Goal: Task Accomplishment & Management: Use online tool/utility

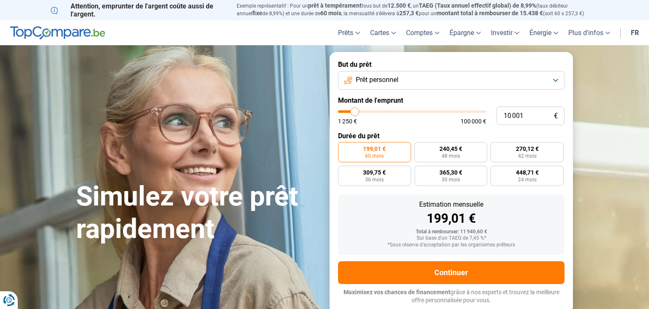
type input "11 250"
type input "11250"
type input "11 500"
type input "11500"
type input "11 750"
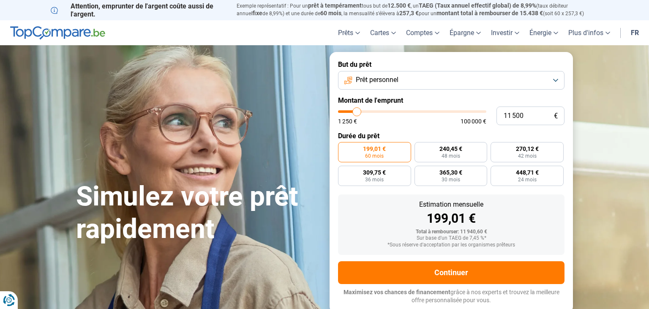
type input "11750"
type input "12 000"
type input "12000"
type input "12 750"
type input "12750"
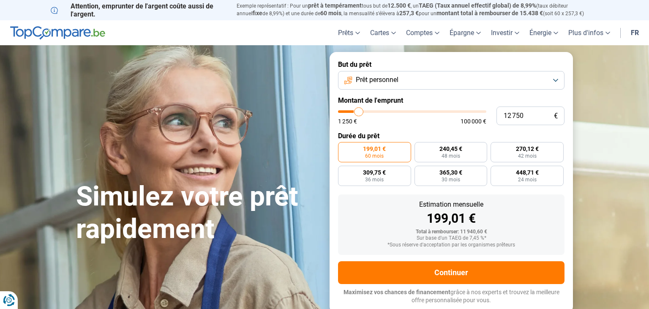
type input "13 250"
type input "13250"
type input "13 500"
type input "13500"
type input "13 000"
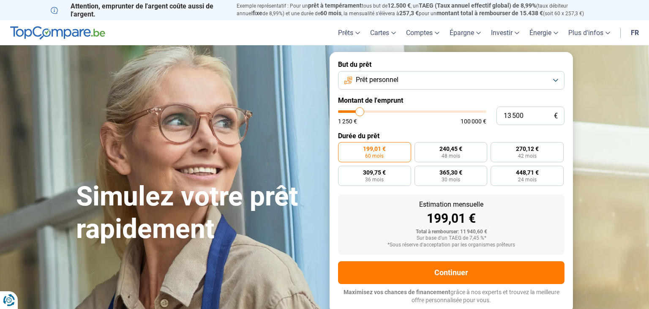
type input "13000"
type input "12 750"
type input "12750"
type input "12 250"
type input "12250"
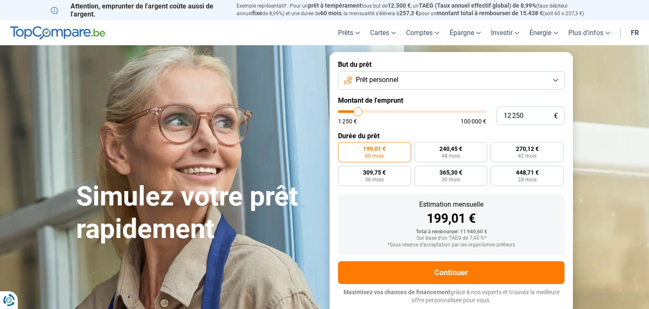
type input "11 750"
type input "11750"
type input "11 250"
type input "11250"
type input "10 500"
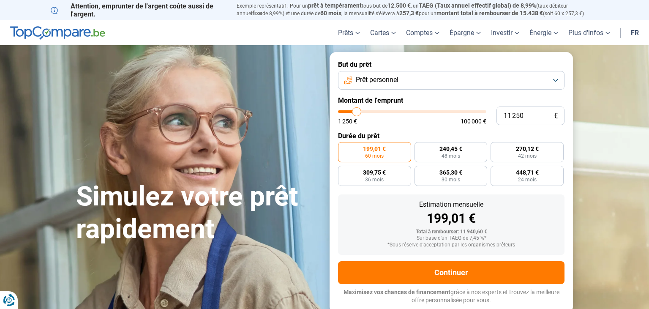
type input "10500"
type input "10 250"
type input "10250"
type input "9 750"
type input "9750"
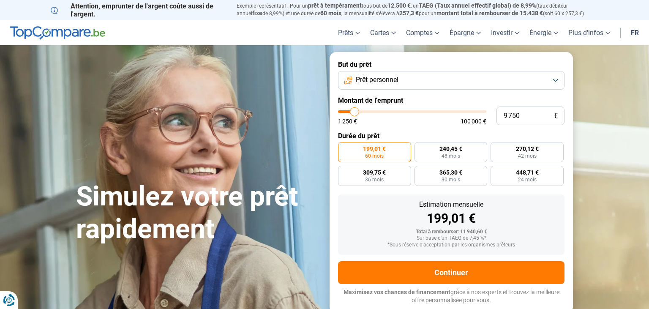
type input "9 500"
type input "9500"
type input "9 000"
type input "9000"
type input "8 250"
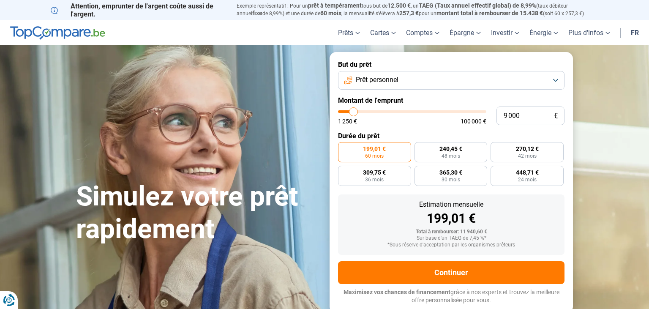
type input "8250"
type input "7 750"
type input "7750"
type input "7 500"
type input "7500"
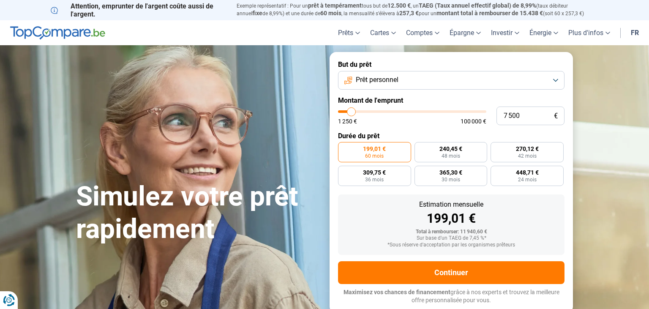
type input "7 250"
type input "7250"
type input "7 000"
type input "7000"
type input "6 750"
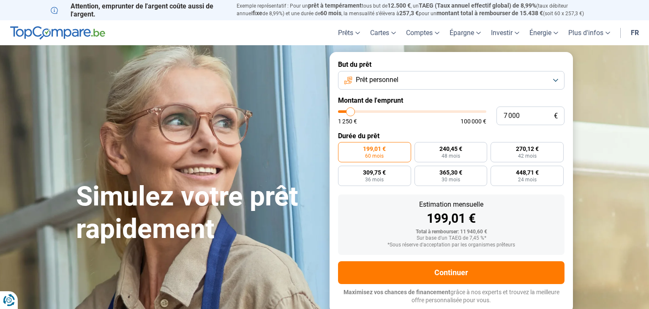
type input "6750"
type input "6 500"
type input "6500"
type input "6 250"
type input "6250"
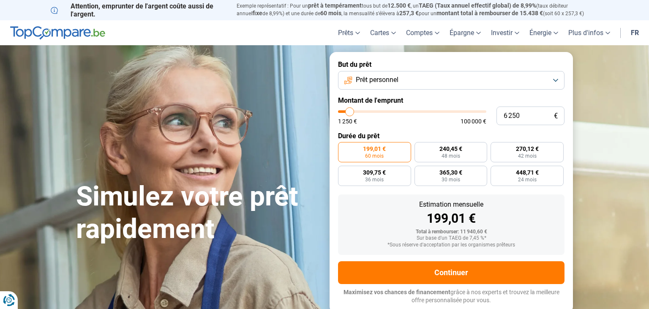
type input "5 750"
type input "5750"
type input "5 500"
type input "5500"
type input "5 000"
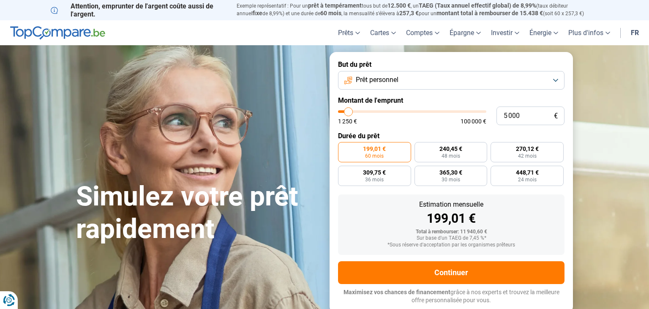
type input "5000"
type input "4 500"
type input "4500"
type input "4 250"
drag, startPoint x: 357, startPoint y: 112, endPoint x: 347, endPoint y: 114, distance: 10.3
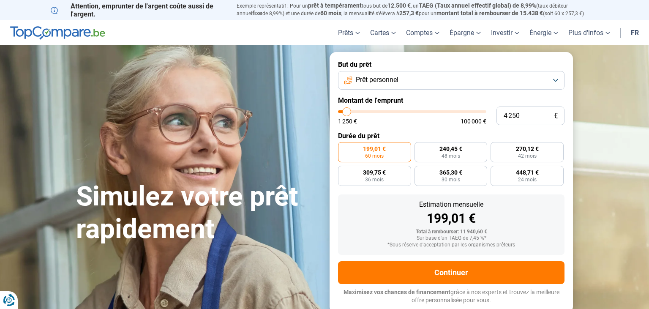
type input "4250"
click at [347, 113] on input "range" at bounding box center [412, 111] width 148 height 3
radio input "true"
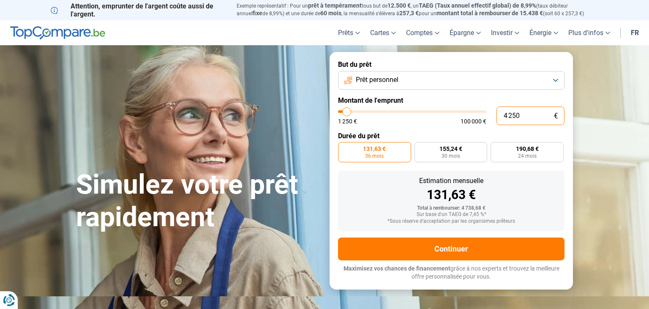
drag, startPoint x: 516, startPoint y: 115, endPoint x: 488, endPoint y: 114, distance: 27.9
click at [497, 114] on input "4 250" at bounding box center [531, 116] width 68 height 19
type input "3"
type input "1250"
type input "30"
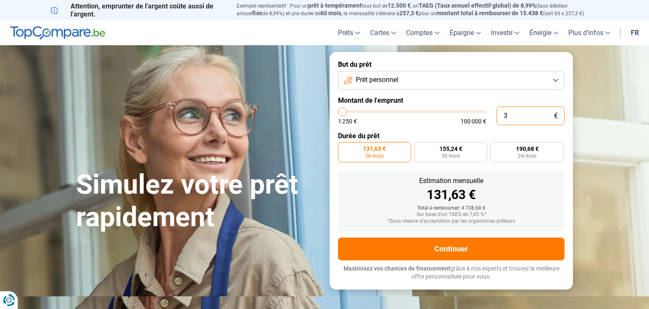
type input "1250"
type input "300"
type input "1250"
type input "3 000"
type input "3000"
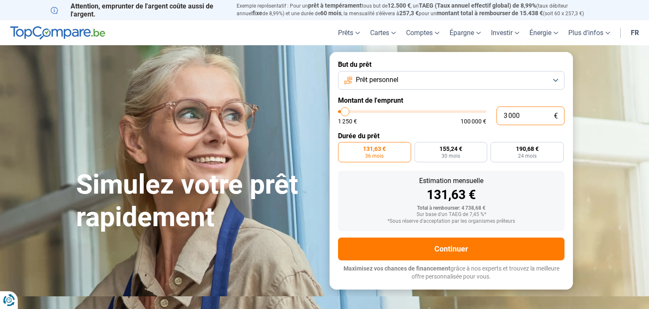
radio input "true"
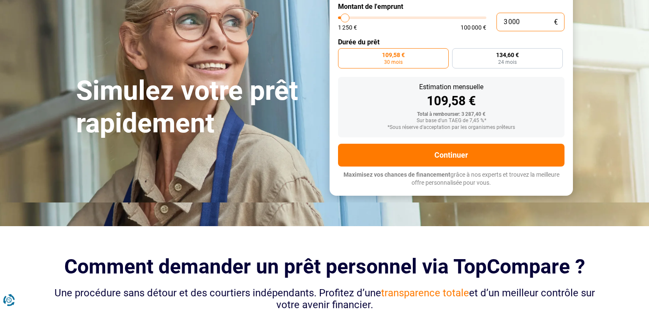
scroll to position [44, 0]
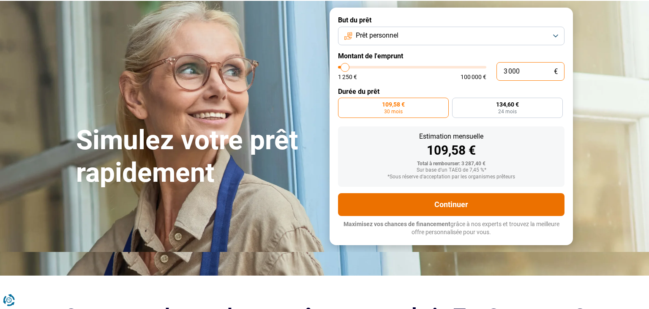
type input "3 000"
click at [473, 199] on button "Continuer" at bounding box center [451, 204] width 227 height 23
